Goal: Communication & Community: Answer question/provide support

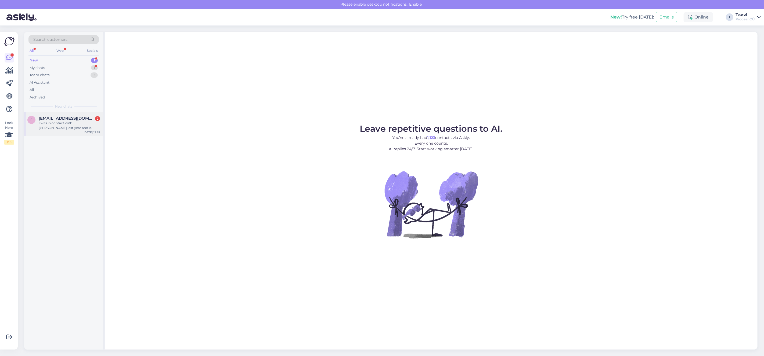
click at [57, 120] on span "[EMAIL_ADDRESS][DOMAIN_NAME]" at bounding box center [67, 118] width 56 height 5
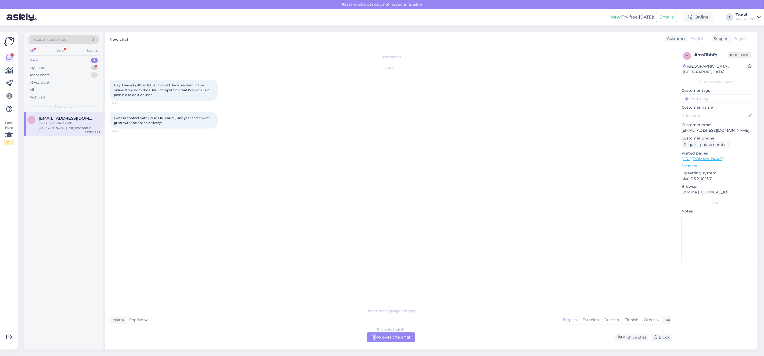
click at [374, 337] on div "English to English Take over the chat" at bounding box center [391, 338] width 49 height 10
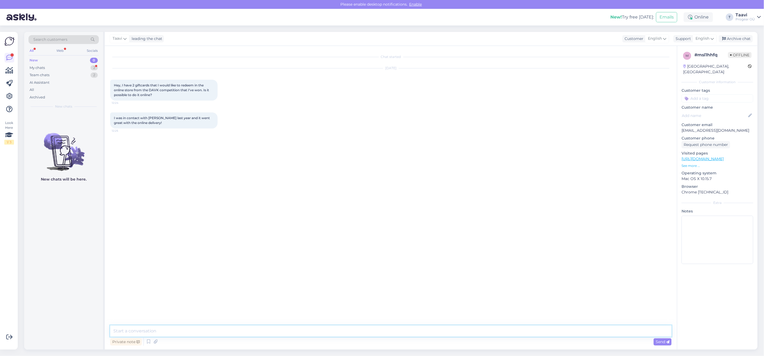
click at [135, 329] on textarea at bounding box center [390, 331] width 561 height 11
drag, startPoint x: 172, startPoint y: 333, endPoint x: 107, endPoint y: 331, distance: 64.5
click at [108, 331] on div "Chat started [DATE] Hey, I have 2 giftcards that I would like to redeem in the …" at bounding box center [391, 198] width 572 height 304
click at [117, 323] on textarea "Hi write me [EMAIL_ADDRESS][DOMAIN_NAME] and send picture of your giftcards." at bounding box center [390, 321] width 561 height 31
click at [118, 331] on textarea "Hi Write me [EMAIL_ADDRESS][DOMAIN_NAME] and send picture of your giftcards." at bounding box center [390, 321] width 561 height 31
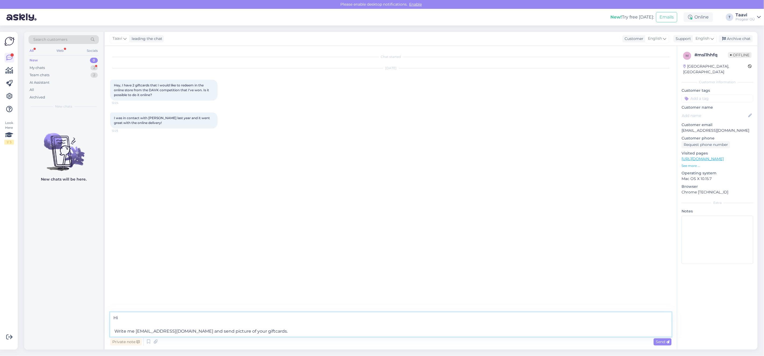
click at [179, 333] on textarea "Hi Write me [EMAIL_ADDRESS][DOMAIN_NAME] and send picture of your giftcards." at bounding box center [390, 325] width 561 height 24
drag, startPoint x: 263, startPoint y: 331, endPoint x: 266, endPoint y: 332, distance: 3.5
click at [263, 331] on textarea "Hi Write me [EMAIL_ADDRESS][DOMAIN_NAME] What product/s you want and send pictu…" at bounding box center [390, 321] width 561 height 31
drag, startPoint x: 216, startPoint y: 336, endPoint x: 111, endPoint y: 316, distance: 106.4
click at [111, 316] on textarea "Hi Write me [EMAIL_ADDRESS][DOMAIN_NAME] What product/s you want and send pictu…" at bounding box center [390, 318] width 561 height 38
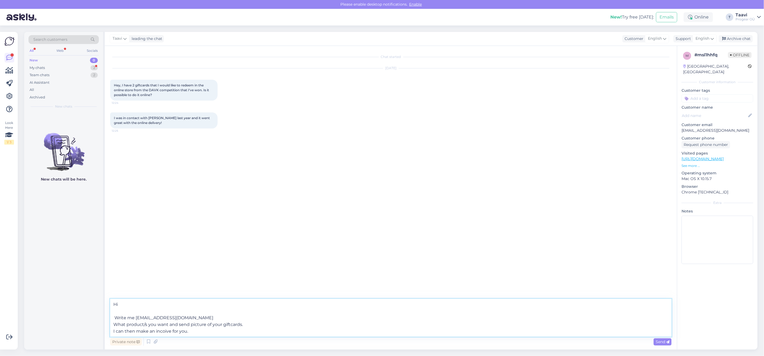
paste textarea "Write to me at [EMAIL_ADDRESS][DOMAIN_NAME] Which product(s) do you want and se…"
click at [181, 331] on textarea "Hi Write to me at [EMAIL_ADDRESS][DOMAIN_NAME] Which product(s) do you want and…" at bounding box center [390, 314] width 561 height 45
type textarea "Hi Write to me at [EMAIL_ADDRESS][DOMAIN_NAME] Which product(s) do you want and…"
click at [656, 343] on span "Send" at bounding box center [663, 342] width 14 height 5
